Goal: Task Accomplishment & Management: Complete application form

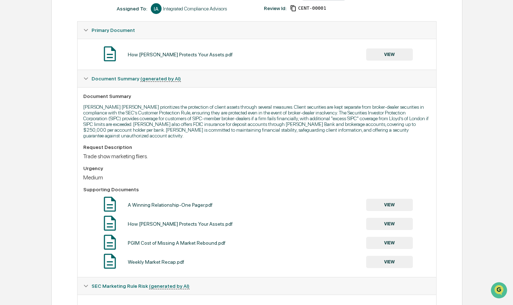
scroll to position [119, 0]
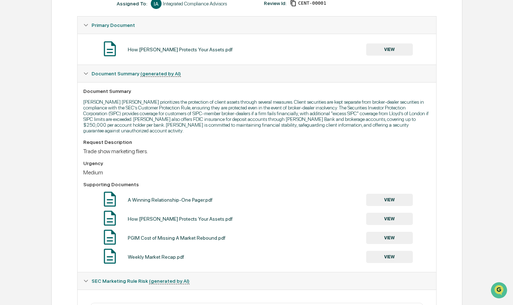
click at [398, 204] on button "VIEW" at bounding box center [389, 200] width 47 height 12
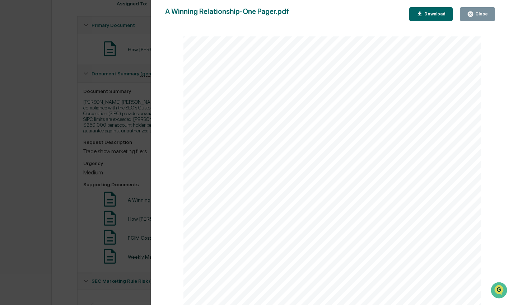
scroll to position [541, 0]
click at [469, 18] on button "Close" at bounding box center [477, 14] width 35 height 14
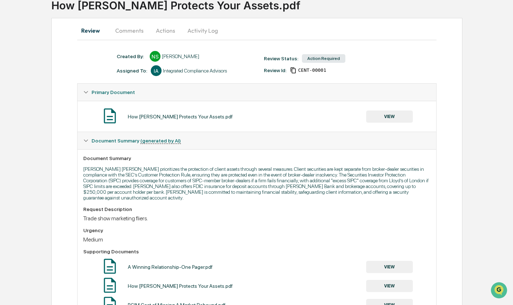
scroll to position [0, 0]
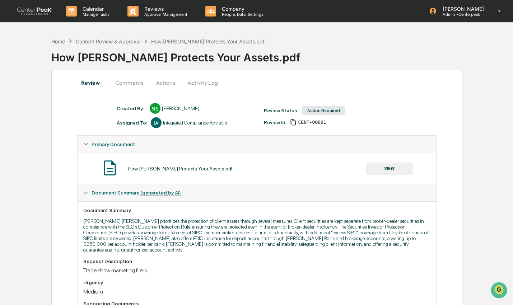
click at [142, 85] on button "Comments" at bounding box center [130, 82] width 40 height 17
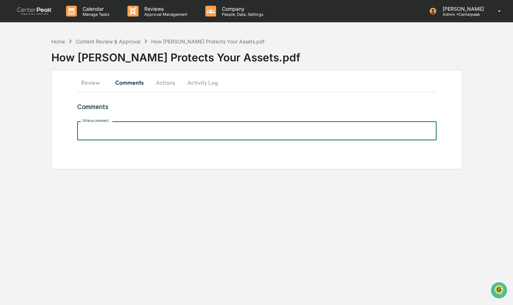
click at [185, 135] on input "Write a comment..." at bounding box center [256, 130] width 359 height 19
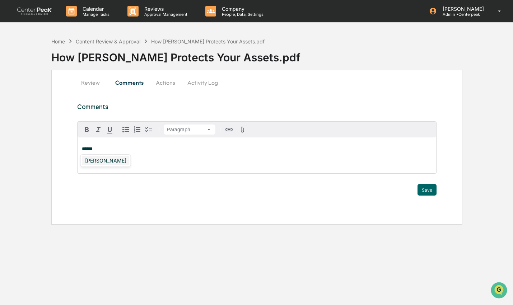
click at [98, 162] on div "[PERSON_NAME]" at bounding box center [105, 160] width 47 height 9
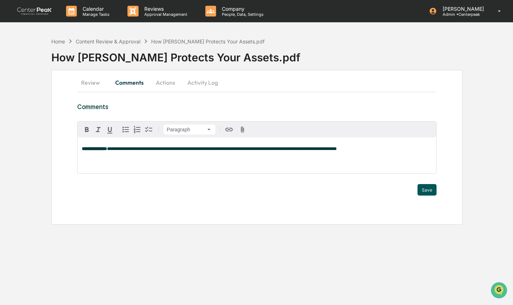
click at [424, 189] on button "Save" at bounding box center [427, 189] width 19 height 11
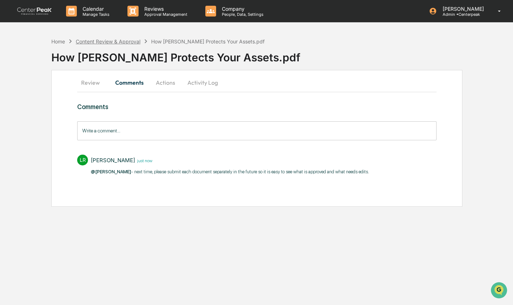
click at [113, 41] on div "Content Review & Approval" at bounding box center [108, 41] width 65 height 6
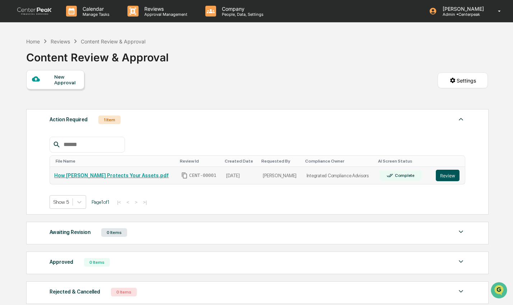
click at [448, 178] on button "Review" at bounding box center [448, 175] width 24 height 11
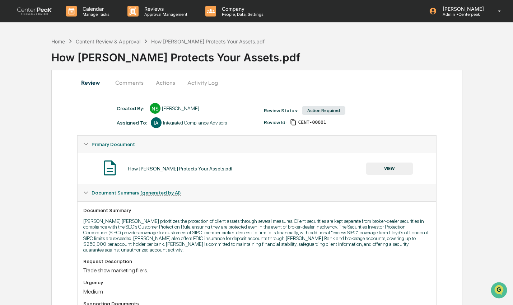
click at [136, 83] on button "Comments" at bounding box center [130, 82] width 40 height 17
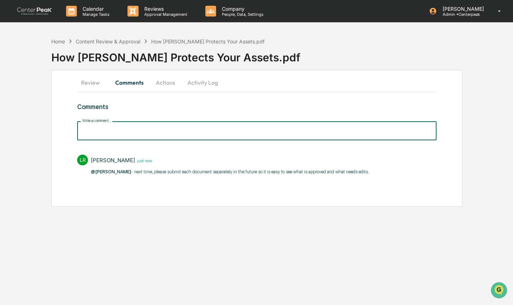
click at [165, 135] on input "Write a comment..." at bounding box center [256, 130] width 359 height 19
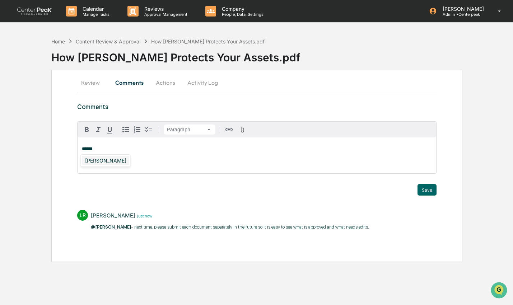
click at [106, 161] on div "[PERSON_NAME]" at bounding box center [105, 160] width 47 height 9
click at [428, 191] on button "Save" at bounding box center [427, 189] width 19 height 11
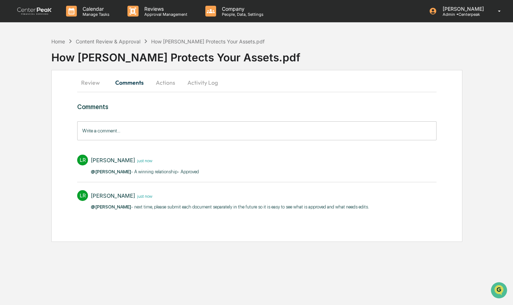
click at [98, 37] on div "Home Content Review & Approval How Schwab Protects Your Assets.pdf" at bounding box center [158, 41] width 214 height 8
click at [99, 43] on div "Content Review & Approval" at bounding box center [108, 41] width 65 height 6
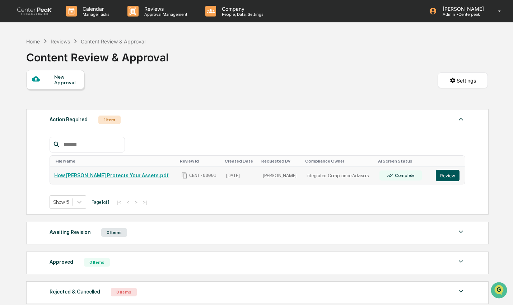
click at [453, 176] on button "Review" at bounding box center [448, 175] width 24 height 11
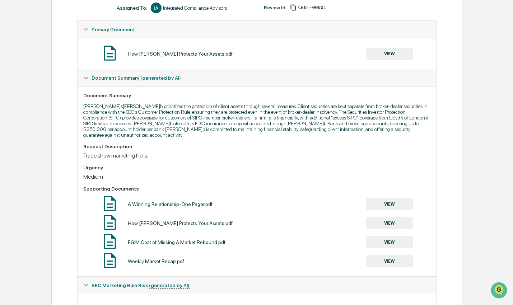
scroll to position [116, 0]
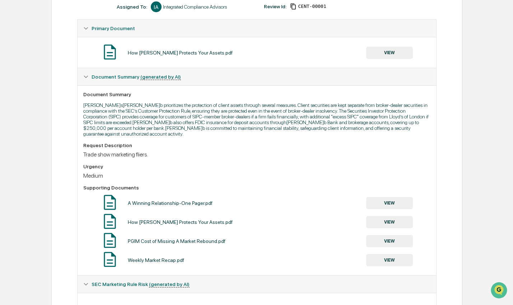
click at [397, 222] on button "VIEW" at bounding box center [389, 222] width 47 height 12
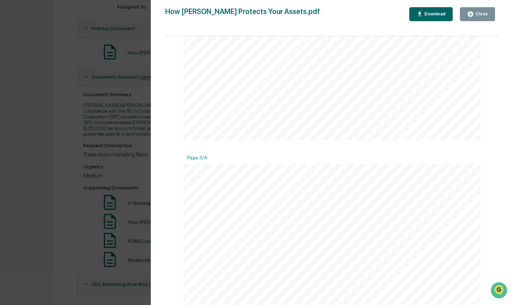
scroll to position [737, 0]
click at [484, 11] on div "Close" at bounding box center [477, 14] width 21 height 7
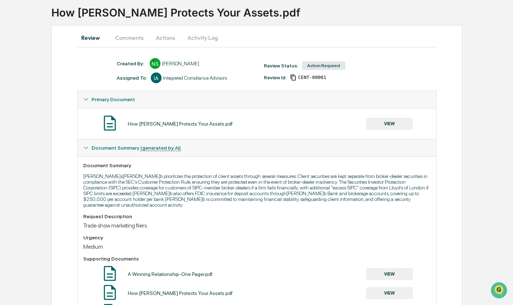
scroll to position [40, 0]
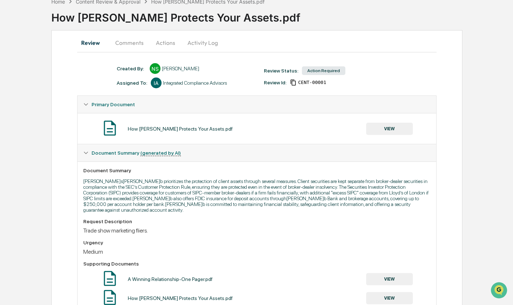
click at [142, 42] on button "Comments" at bounding box center [130, 42] width 40 height 17
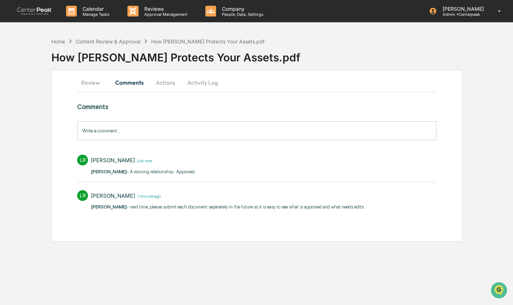
click at [216, 140] on input "Write a comment..." at bounding box center [256, 130] width 359 height 19
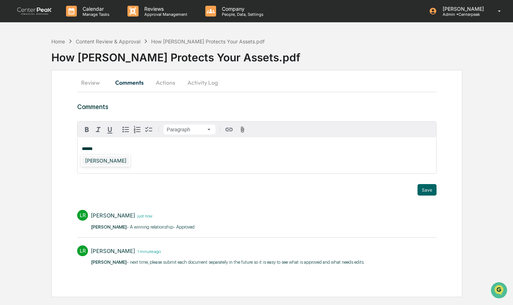
click at [103, 164] on div "[PERSON_NAME]" at bounding box center [105, 160] width 47 height 9
click at [426, 189] on button "Save" at bounding box center [427, 189] width 19 height 11
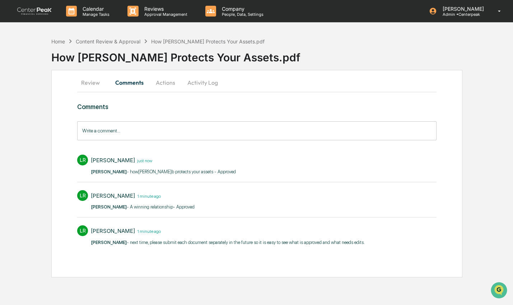
click at [96, 81] on button "Review" at bounding box center [93, 82] width 32 height 17
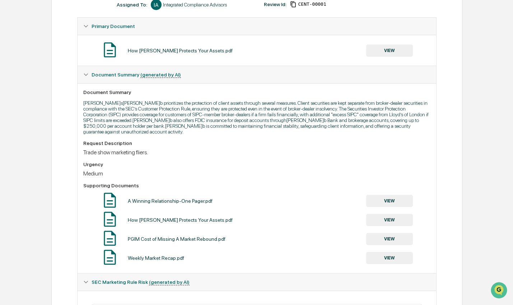
scroll to position [119, 0]
click at [388, 241] on button "VIEW" at bounding box center [389, 239] width 47 height 12
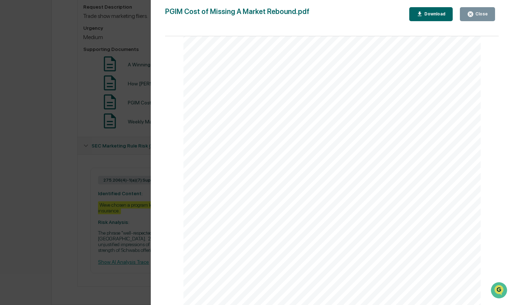
scroll to position [615, 0]
click at [484, 17] on button "Close" at bounding box center [477, 14] width 35 height 14
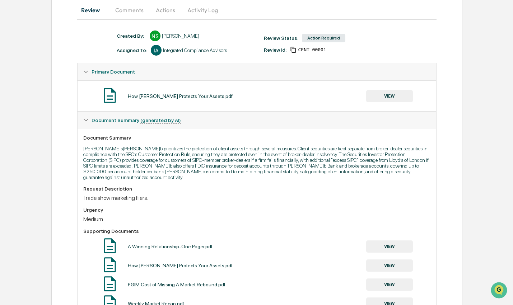
scroll to position [46, 0]
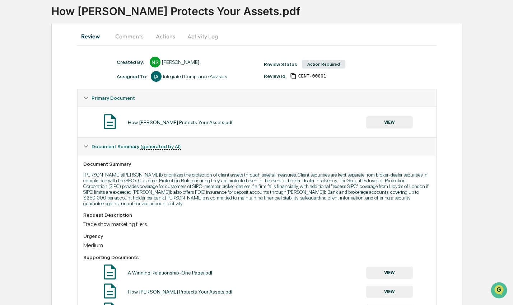
click at [136, 33] on button "Comments" at bounding box center [130, 36] width 40 height 17
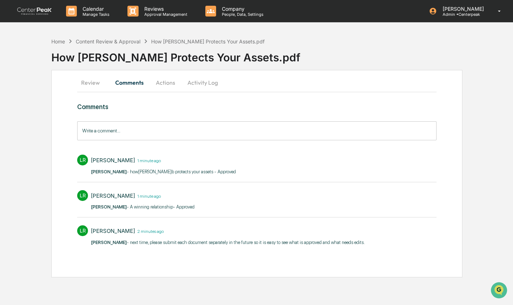
click at [140, 139] on input "Write a comment..." at bounding box center [256, 130] width 359 height 19
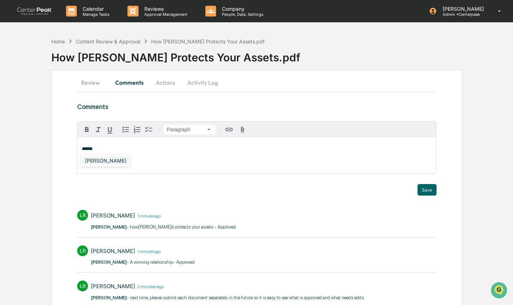
click at [96, 163] on div "[PERSON_NAME]" at bounding box center [105, 160] width 47 height 9
click at [432, 191] on button "Save" at bounding box center [427, 189] width 19 height 11
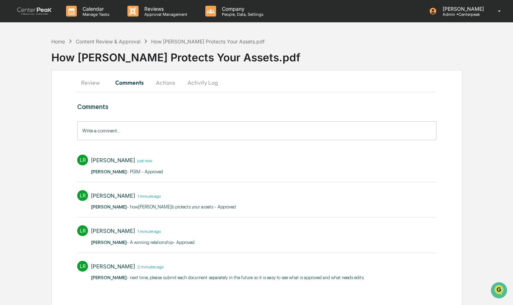
click at [88, 85] on button "Review" at bounding box center [93, 82] width 32 height 17
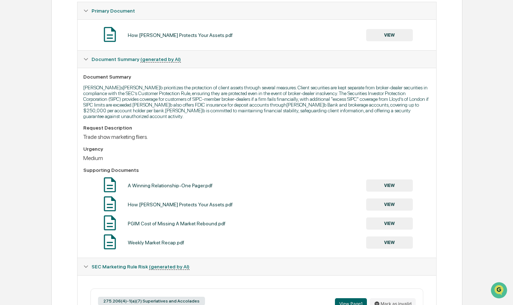
scroll to position [137, 0]
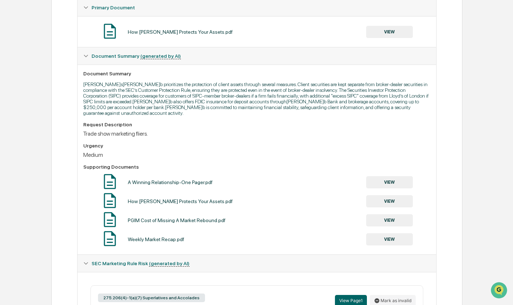
click at [398, 244] on button "VIEW" at bounding box center [389, 239] width 47 height 12
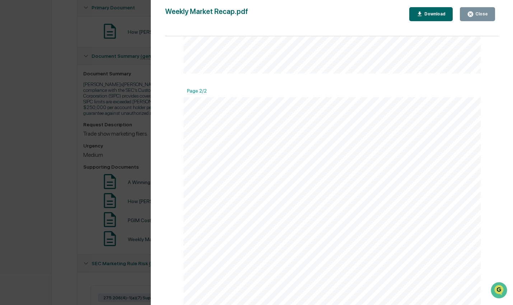
scroll to position [231, 0]
click at [473, 14] on icon "button" at bounding box center [470, 13] width 5 height 5
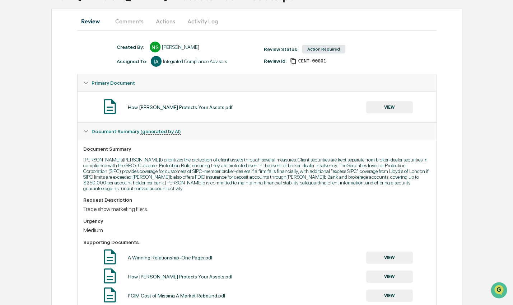
scroll to position [25, 0]
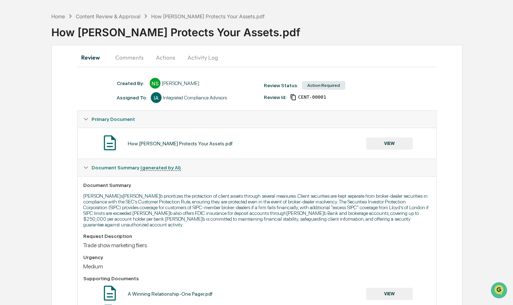
click at [138, 57] on button "Comments" at bounding box center [130, 57] width 40 height 17
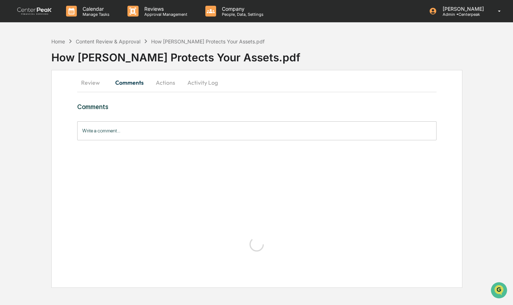
scroll to position [0, 0]
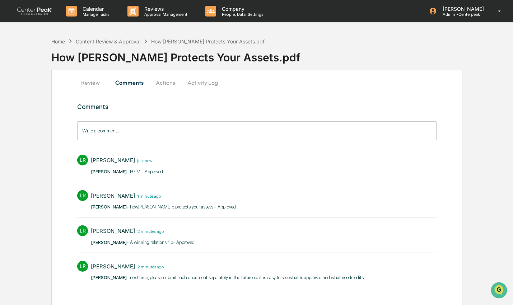
click at [177, 133] on input "Write a comment..." at bounding box center [256, 130] width 359 height 19
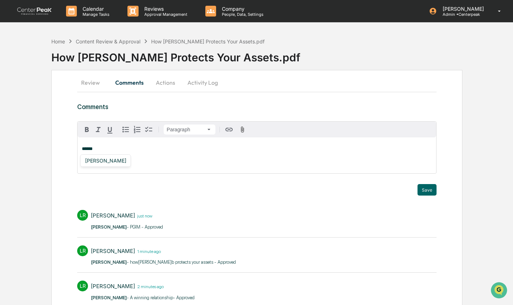
click at [113, 166] on div "[PERSON_NAME]" at bounding box center [105, 160] width 51 height 13
click at [110, 160] on div "[PERSON_NAME]" at bounding box center [105, 160] width 47 height 9
click at [429, 194] on button "Save" at bounding box center [427, 189] width 19 height 11
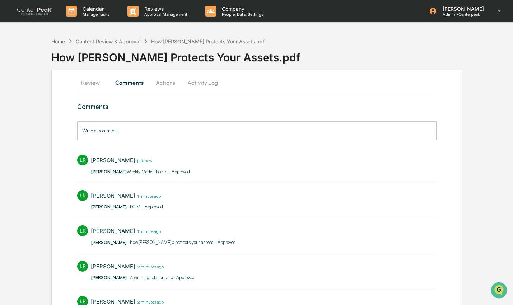
click at [174, 85] on button "Actions" at bounding box center [165, 82] width 32 height 17
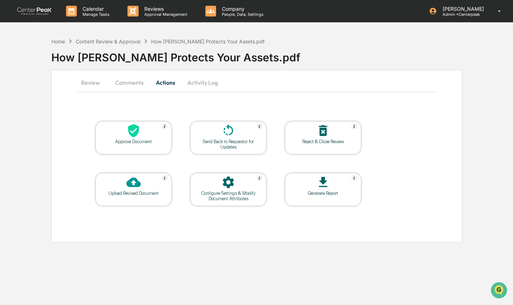
click at [126, 142] on div "Approve Document" at bounding box center [133, 141] width 65 height 5
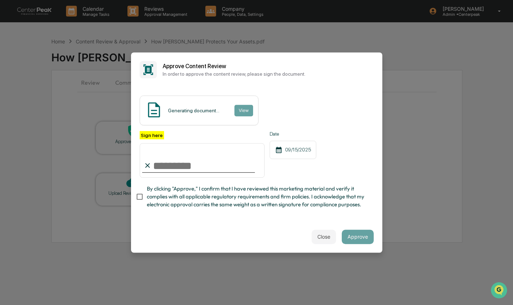
click at [189, 170] on input "Sign here" at bounding box center [202, 160] width 125 height 34
type input "**********"
click at [190, 195] on span "By clicking "Approve," I confirm that I have reviewed this marketing material a…" at bounding box center [257, 197] width 221 height 24
click at [361, 234] on button "Approve" at bounding box center [358, 237] width 32 height 14
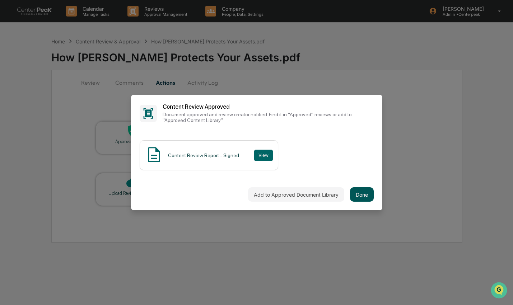
click at [360, 200] on button "Done" at bounding box center [362, 195] width 24 height 14
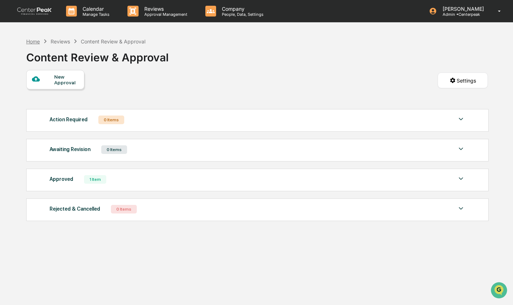
click at [36, 41] on div "Home" at bounding box center [33, 41] width 14 height 6
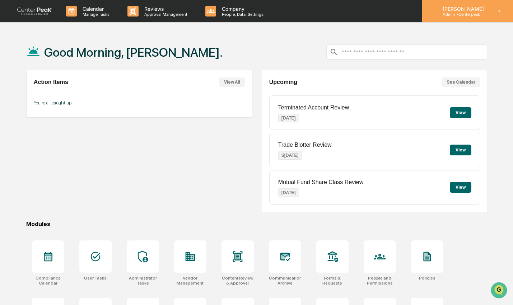
click at [459, 13] on p "Admin • Centerpeak" at bounding box center [462, 14] width 51 height 5
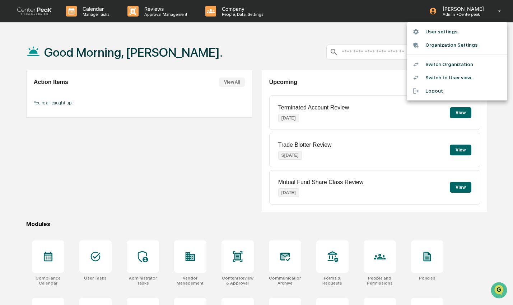
click at [453, 66] on li "Switch Organization" at bounding box center [457, 64] width 101 height 13
